Goal: Information Seeking & Learning: Learn about a topic

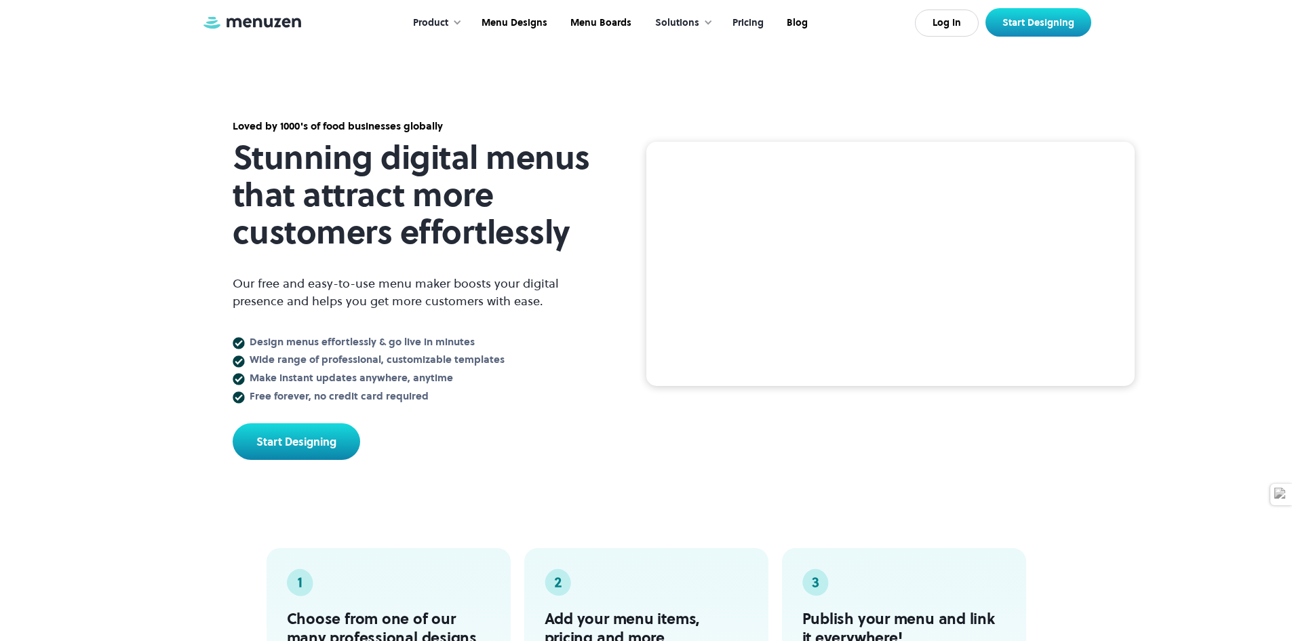
click at [740, 19] on link "Pricing" at bounding box center [746, 23] width 54 height 42
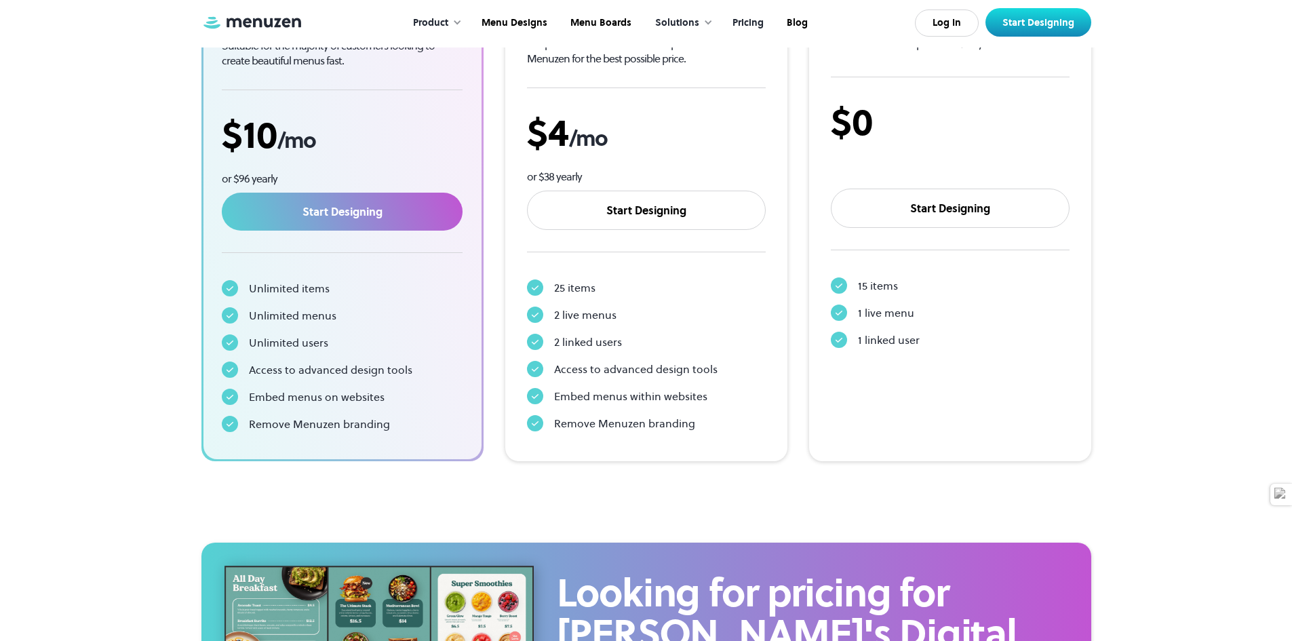
scroll to position [339, 0]
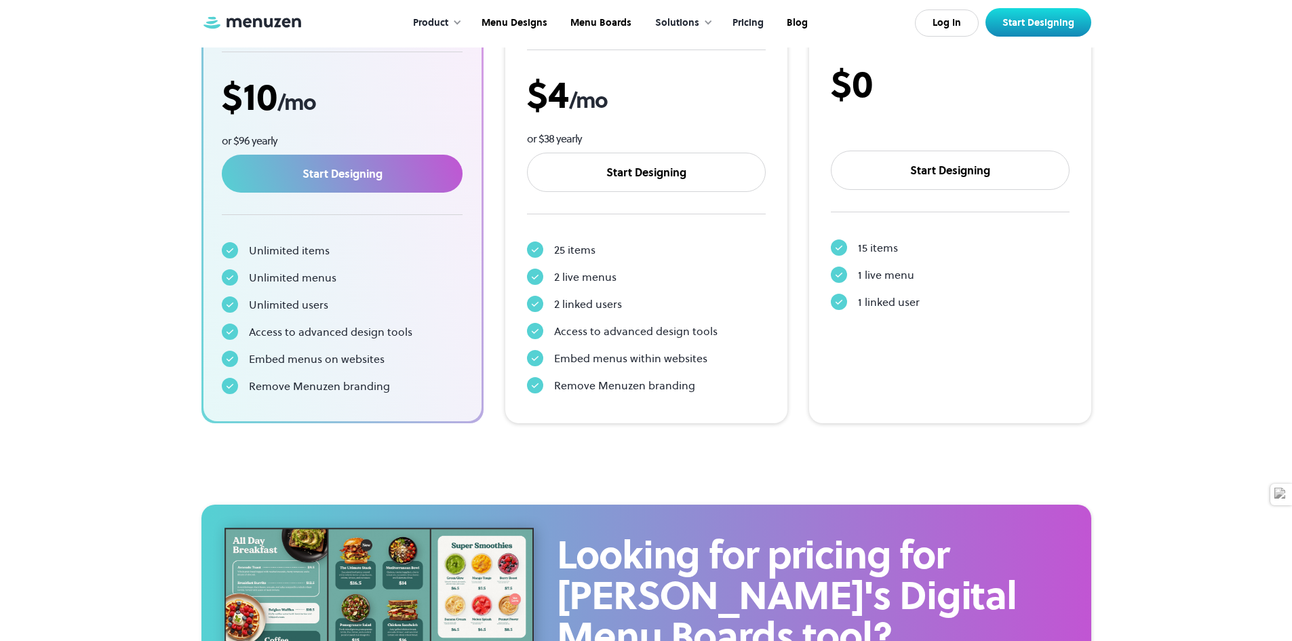
drag, startPoint x: 1180, startPoint y: 198, endPoint x: 999, endPoint y: 221, distance: 182.5
drag, startPoint x: 999, startPoint y: 221, endPoint x: 13, endPoint y: 218, distance: 985.8
click at [13, 218] on section "Pricing Start your free 7 day trial and gain access to the world’s leading menu…" at bounding box center [646, 62] width 1292 height 803
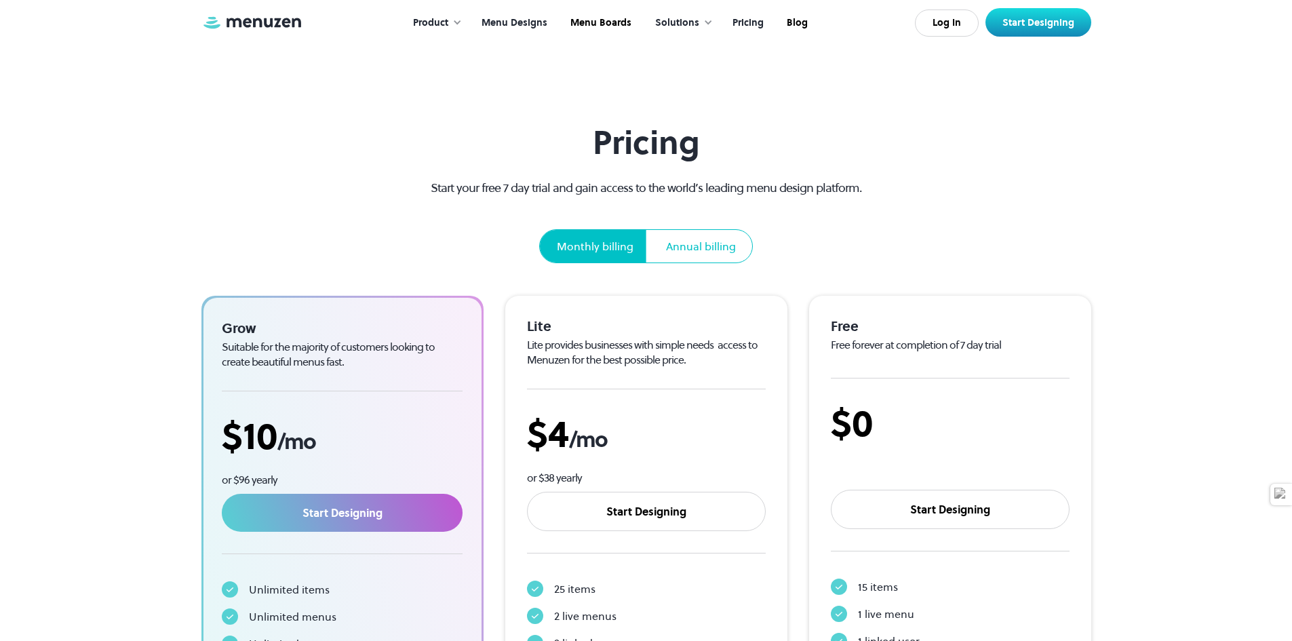
click at [501, 22] on link "Menu Designs" at bounding box center [512, 23] width 89 height 42
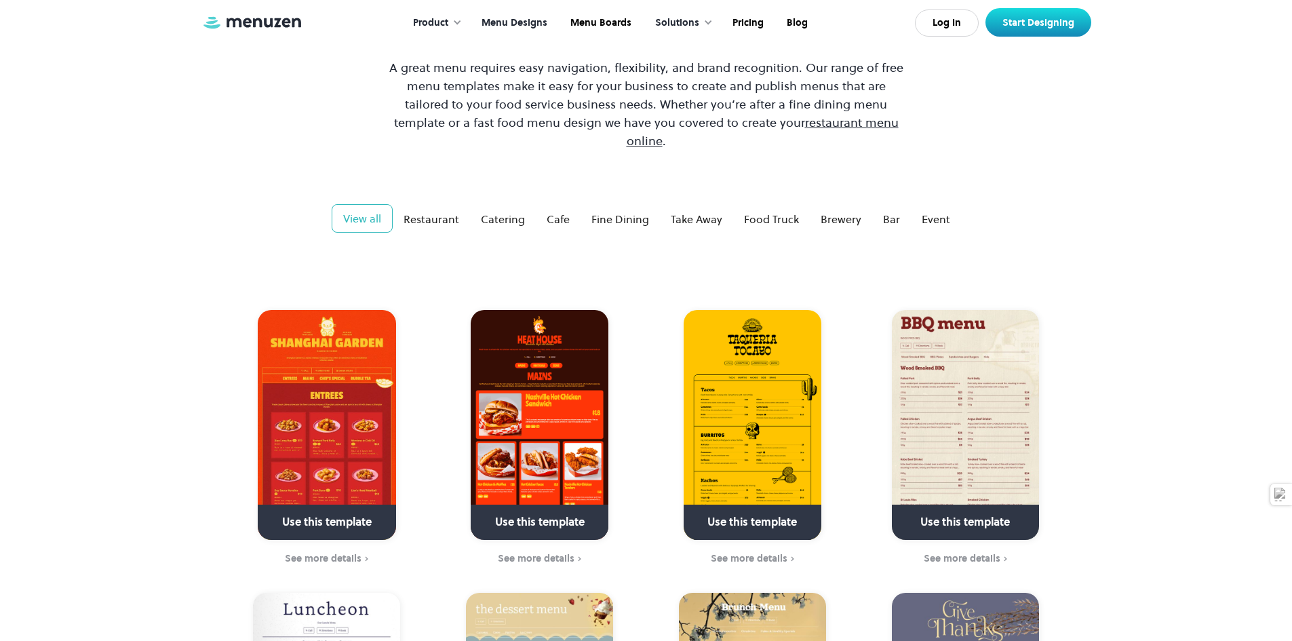
scroll to position [136, 0]
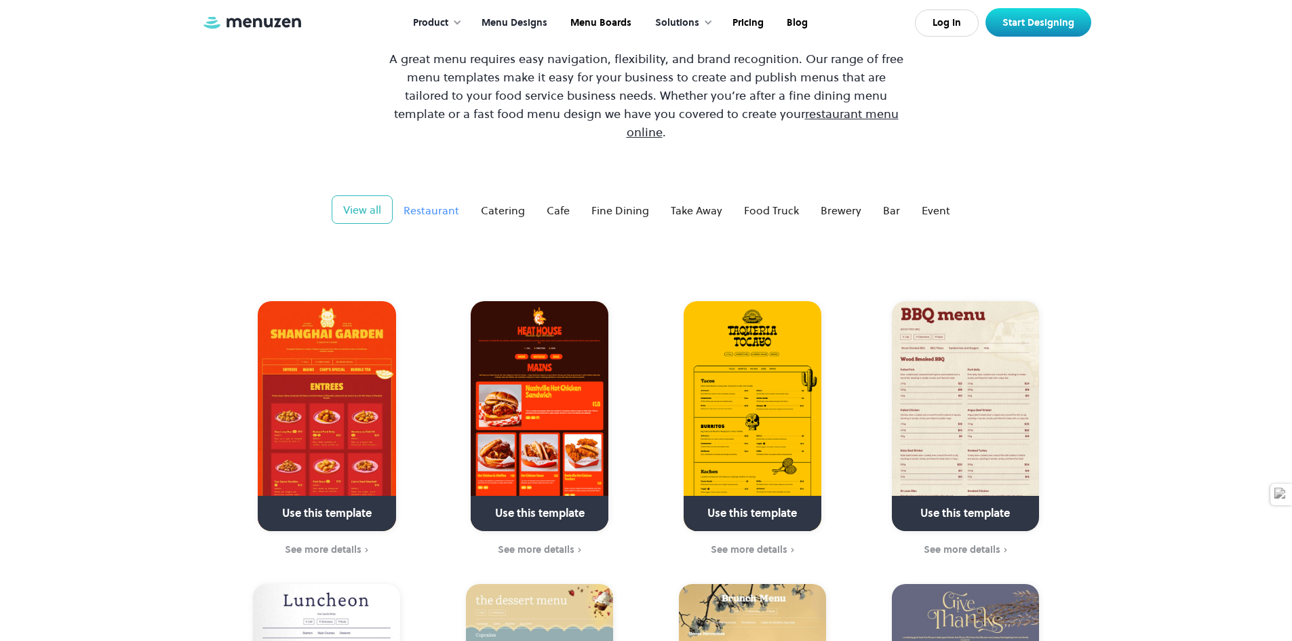
click at [438, 202] on div "Restaurant" at bounding box center [431, 210] width 56 height 16
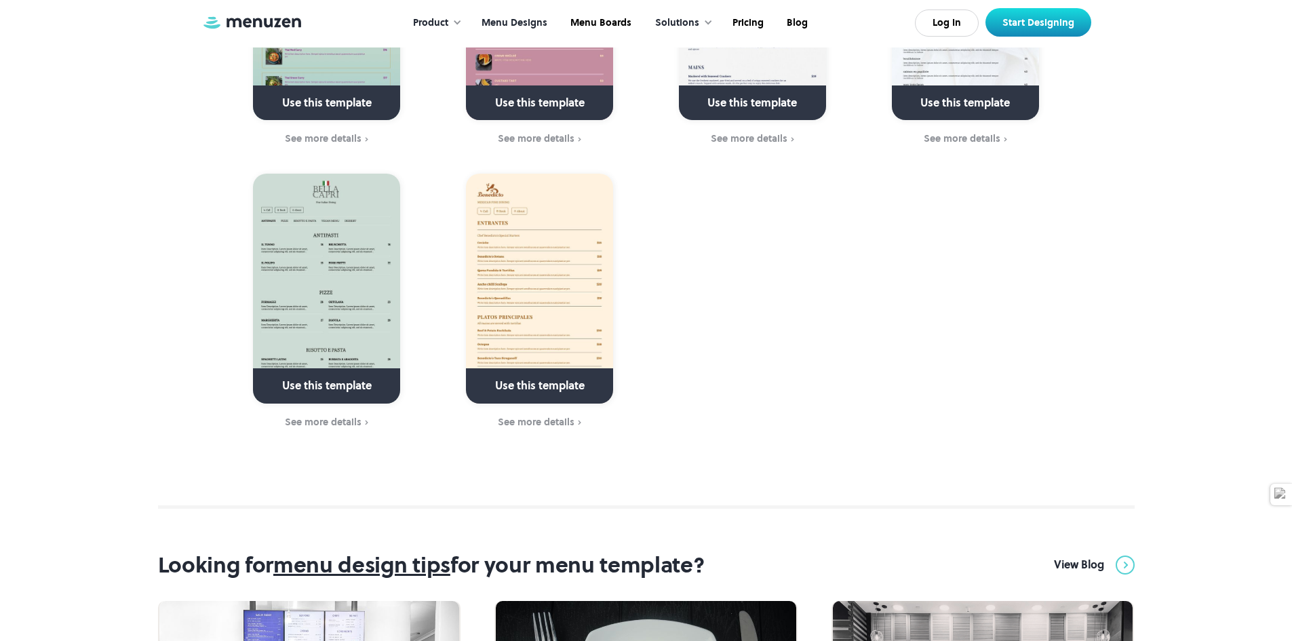
scroll to position [3661, 0]
